Goal: Find specific page/section: Find specific page/section

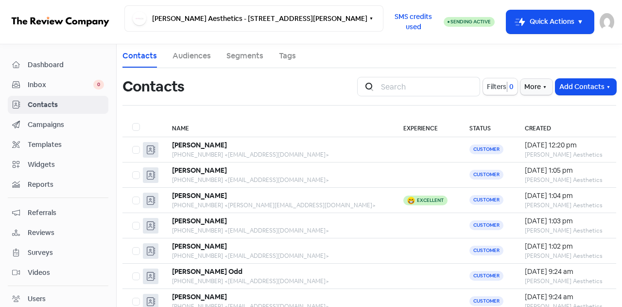
click at [58, 61] on span "Dashboard" at bounding box center [66, 65] width 76 height 10
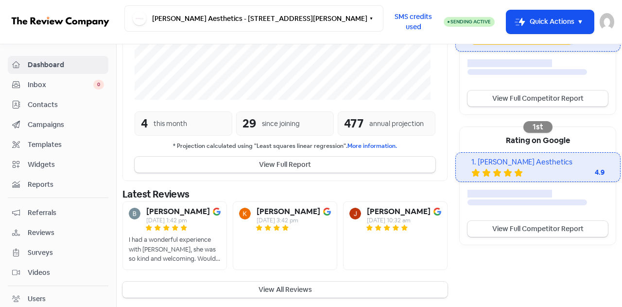
scroll to position [247, 0]
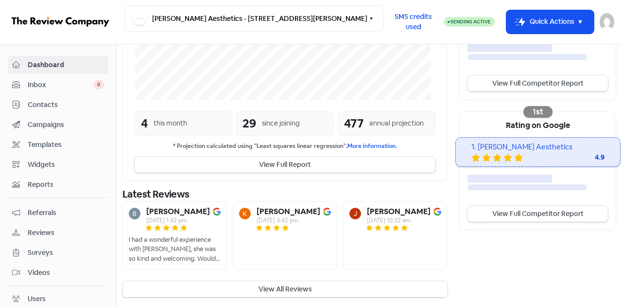
click at [254, 290] on button "View All Reviews" at bounding box center [284, 289] width 325 height 16
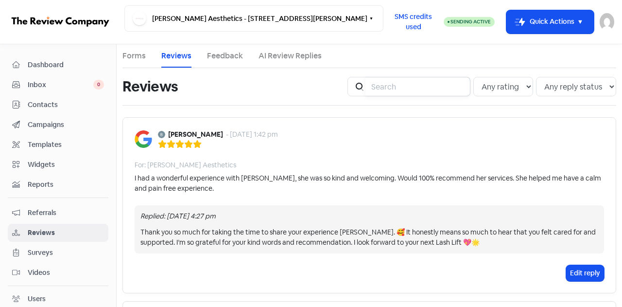
click at [390, 90] on input "search" at bounding box center [417, 86] width 105 height 19
type input "[PERSON_NAME]"
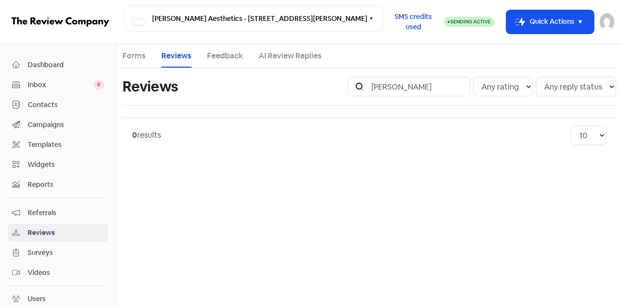
click at [47, 103] on span "Contacts" at bounding box center [66, 105] width 76 height 10
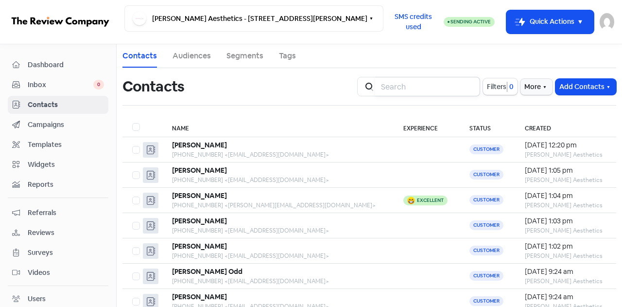
click at [410, 85] on input "search" at bounding box center [427, 86] width 105 height 19
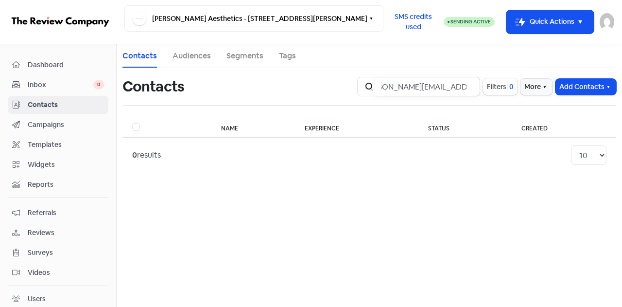
drag, startPoint x: 382, startPoint y: 86, endPoint x: 497, endPoint y: 100, distance: 114.9
click at [497, 100] on div "Icon For Search [PERSON_NAME][EMAIL_ADDRESS][PERSON_NAME][DOMAIN_NAME] Filters …" at bounding box center [486, 86] width 271 height 31
drag, startPoint x: 442, startPoint y: 86, endPoint x: 333, endPoint y: 88, distance: 108.9
click at [333, 88] on div "Contacts Icon For Search katrinestera Filters 0 More Add Contacts" at bounding box center [369, 86] width 505 height 31
type input "[PERSON_NAME]"
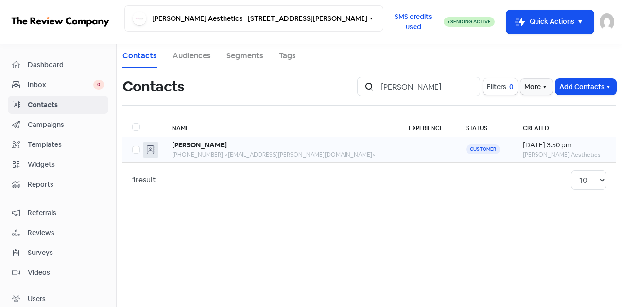
click at [236, 155] on div "[PHONE_NUMBER] <[EMAIL_ADDRESS][PERSON_NAME][DOMAIN_NAME]>" at bounding box center [280, 154] width 217 height 9
